Goal: Find specific page/section: Find specific page/section

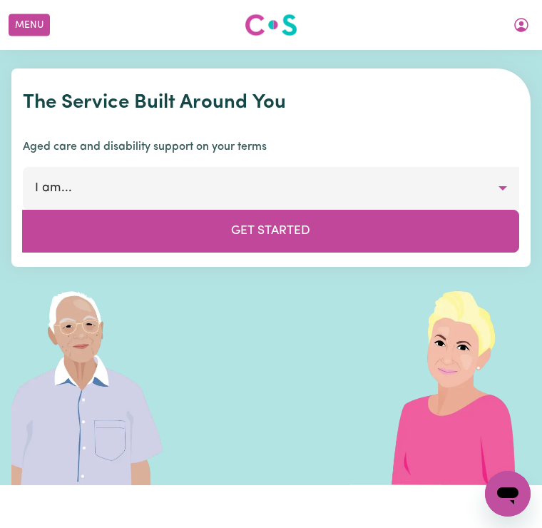
click at [533, 31] on button "My Account" at bounding box center [521, 25] width 30 height 24
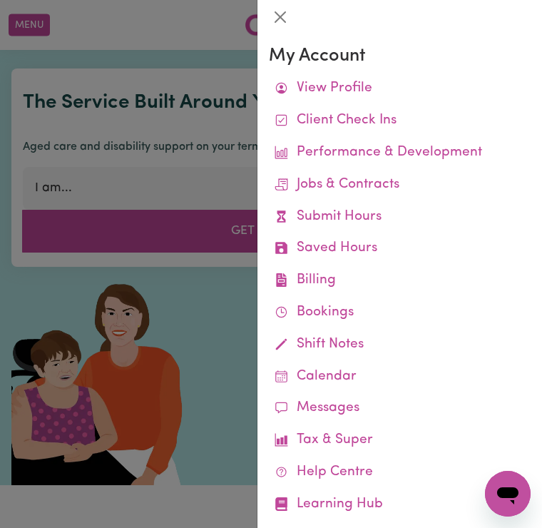
click at [377, 182] on link "Jobs & Contracts" at bounding box center [400, 185] width 262 height 32
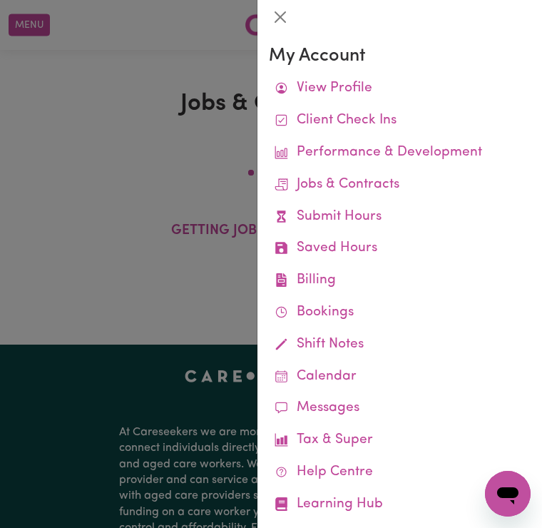
click at [368, 180] on link "Jobs & Contracts" at bounding box center [400, 185] width 262 height 32
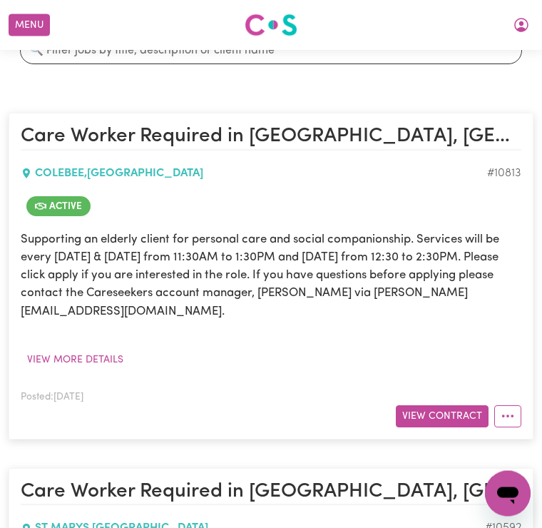
click at [437, 406] on button "View Contract" at bounding box center [442, 417] width 93 height 22
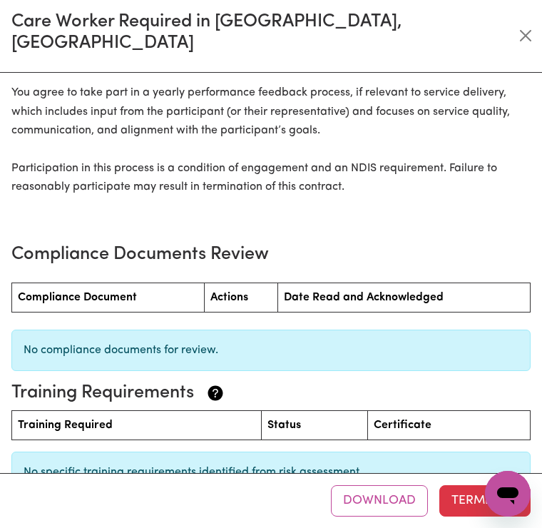
scroll to position [1760, 0]
click at [252, 283] on th "Actions" at bounding box center [241, 297] width 73 height 29
click at [357, 284] on th "Date Read and Acknowledged" at bounding box center [404, 297] width 252 height 29
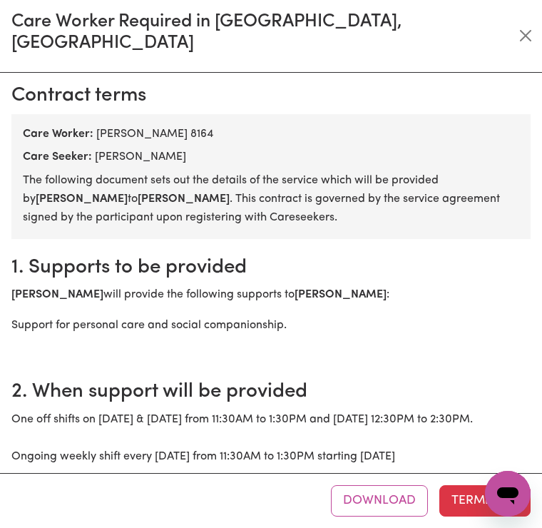
scroll to position [0, 0]
click at [532, 26] on button "Close" at bounding box center [525, 35] width 21 height 23
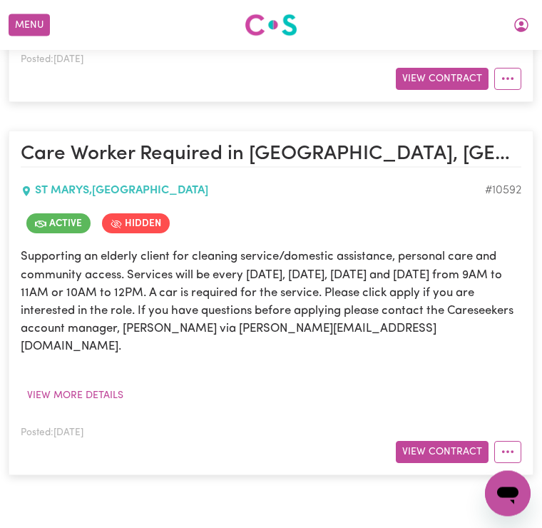
scroll to position [578, 0]
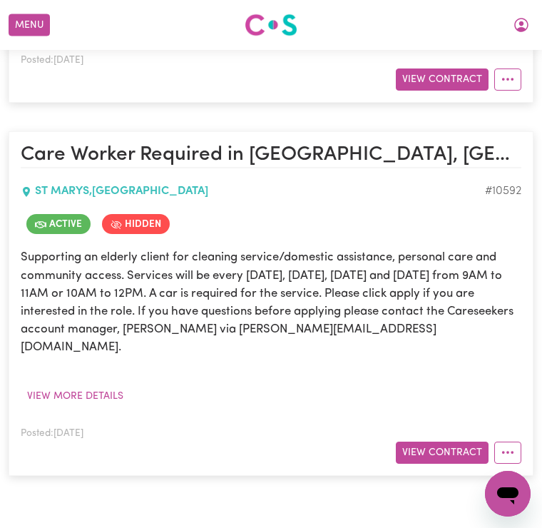
click at [444, 441] on button "View Contract" at bounding box center [442, 452] width 93 height 22
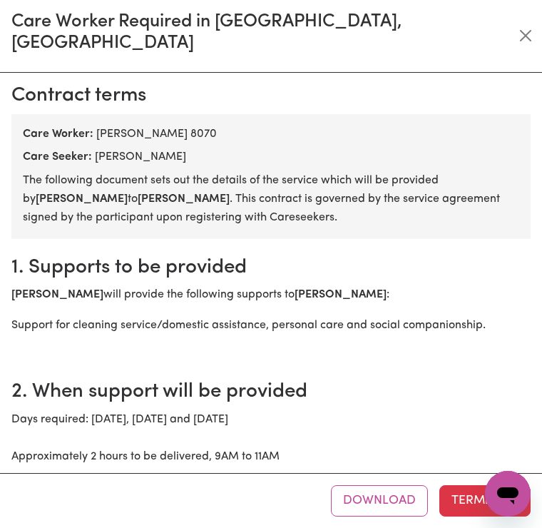
scroll to position [0, 0]
